Goal: Find specific page/section: Find specific page/section

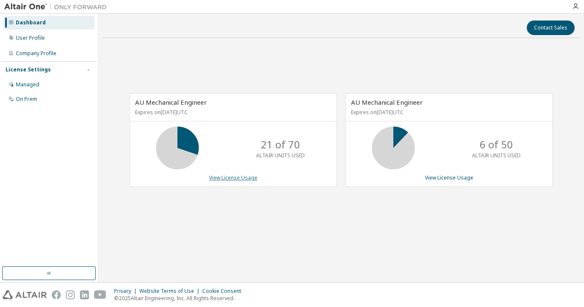
click at [242, 178] on link "View License Usage" at bounding box center [233, 177] width 48 height 7
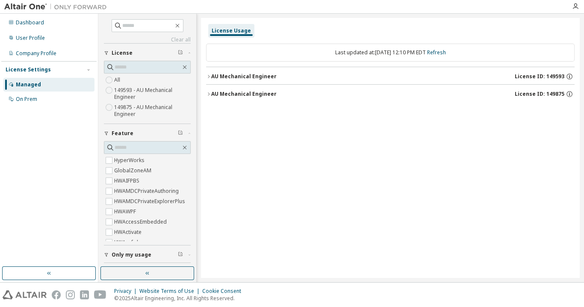
click at [209, 93] on icon "button" at bounding box center [209, 93] width 2 height 3
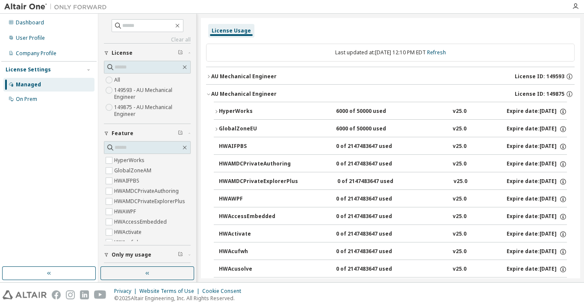
click at [209, 94] on icon "button" at bounding box center [208, 95] width 3 height 2
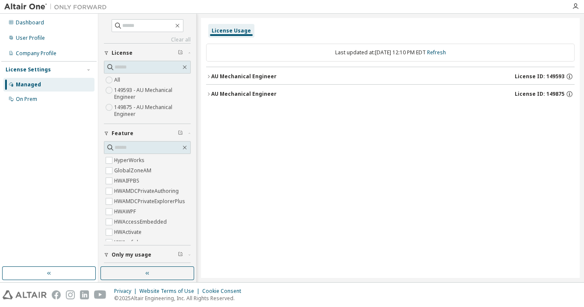
click at [207, 76] on icon "button" at bounding box center [208, 76] width 5 height 5
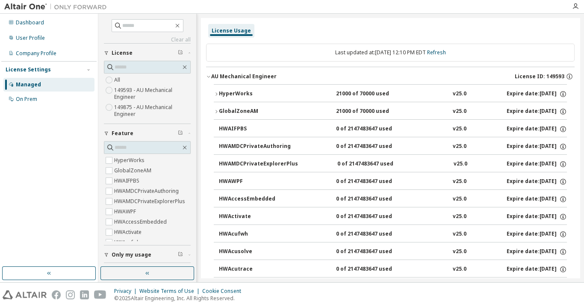
click at [207, 76] on icon "button" at bounding box center [208, 76] width 5 height 5
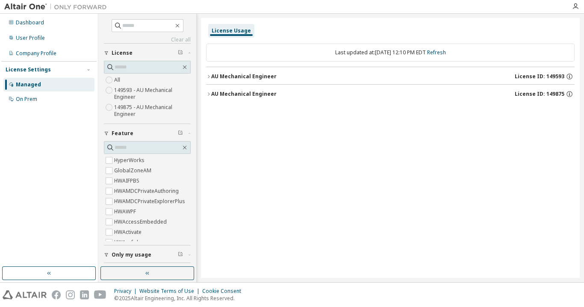
click at [207, 76] on icon "button" at bounding box center [208, 76] width 5 height 5
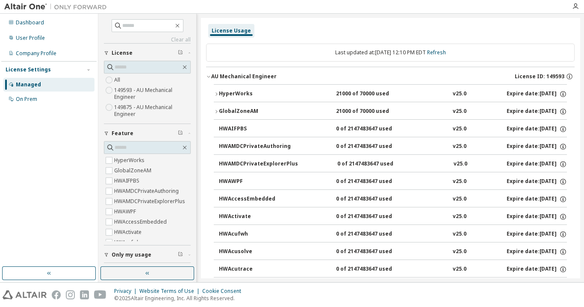
click at [30, 82] on div "Managed" at bounding box center [28, 84] width 25 height 7
click at [32, 21] on div "Dashboard" at bounding box center [30, 22] width 28 height 7
